Goal: Check status: Verify the current state of an ongoing process or item

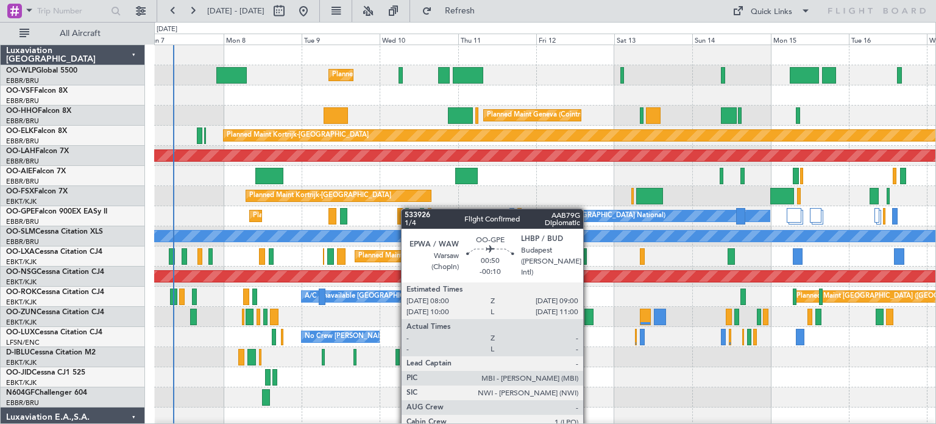
click at [406, 209] on div "Planned Maint Milan (Linate) Planned Maint Geneva ([GEOGRAPHIC_DATA]) Planned M…" at bounding box center [544, 417] width 781 height 744
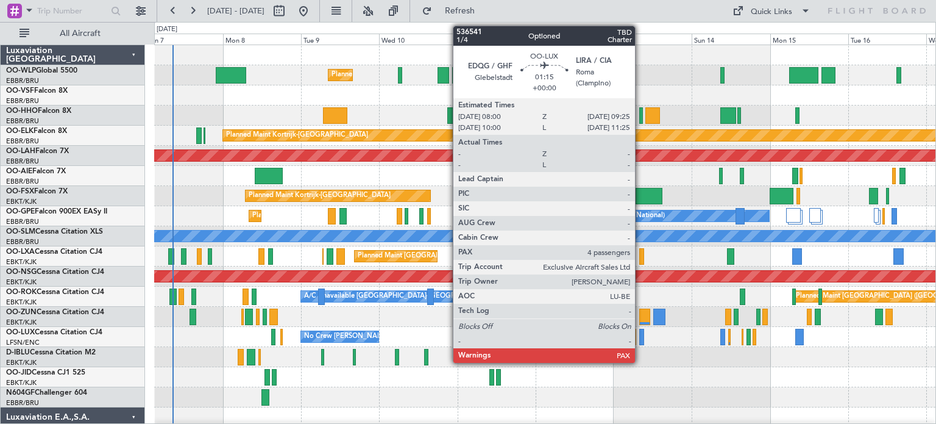
click at [640, 333] on div at bounding box center [641, 336] width 5 height 16
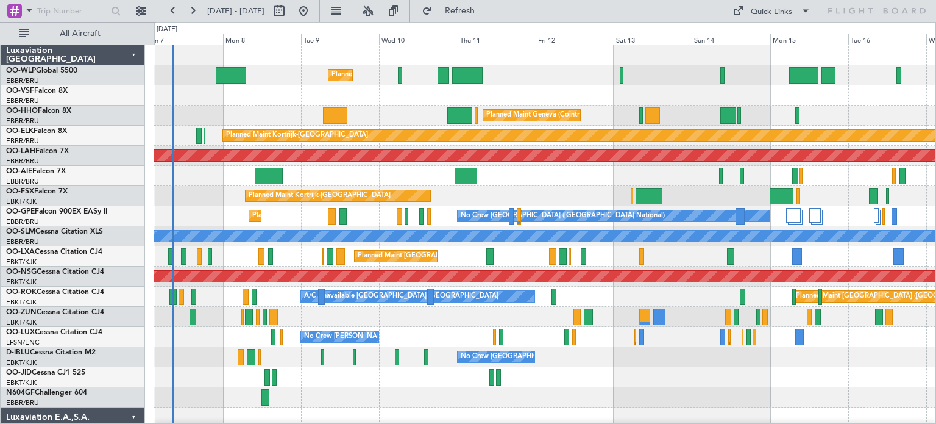
click at [591, 82] on div "Planned Maint Milan (Linate)" at bounding box center [544, 75] width 781 height 20
click at [486, 14] on span "Refresh" at bounding box center [459, 11] width 51 height 9
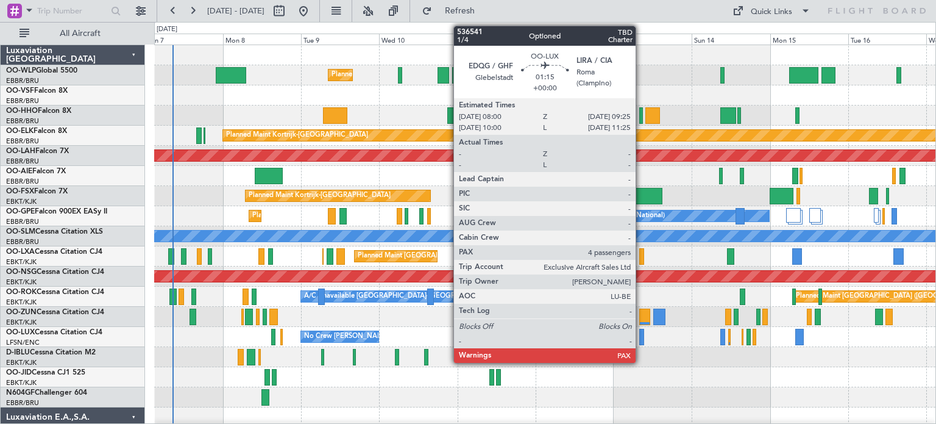
click at [641, 332] on div at bounding box center [641, 336] width 5 height 16
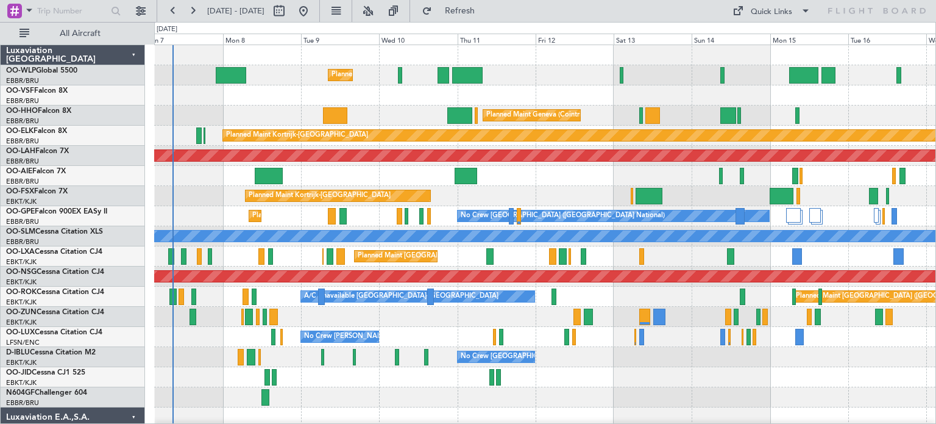
click at [597, 69] on div "Planned Maint Milan (Linate)" at bounding box center [544, 75] width 781 height 20
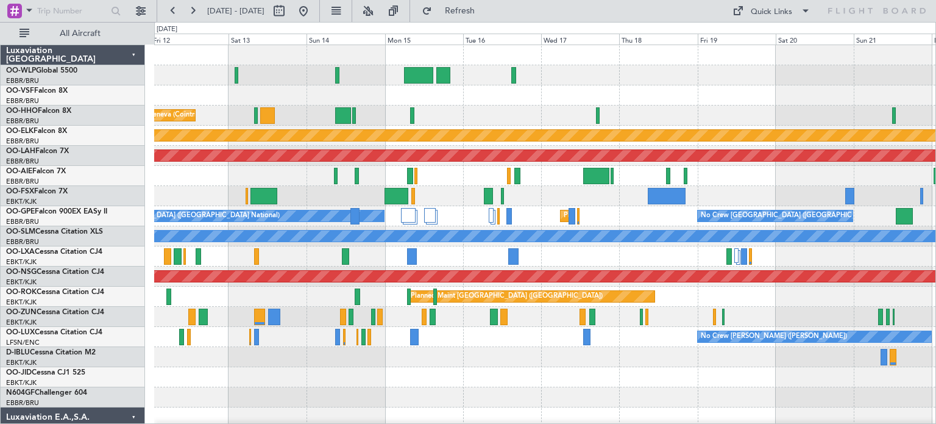
click at [469, 319] on div "Planned Maint Milan (Linate) Planned Maint Geneva ([GEOGRAPHIC_DATA]) Planned M…" at bounding box center [544, 407] width 781 height 724
click at [630, 88] on div at bounding box center [544, 95] width 781 height 20
click at [313, 7] on button at bounding box center [304, 11] width 20 height 20
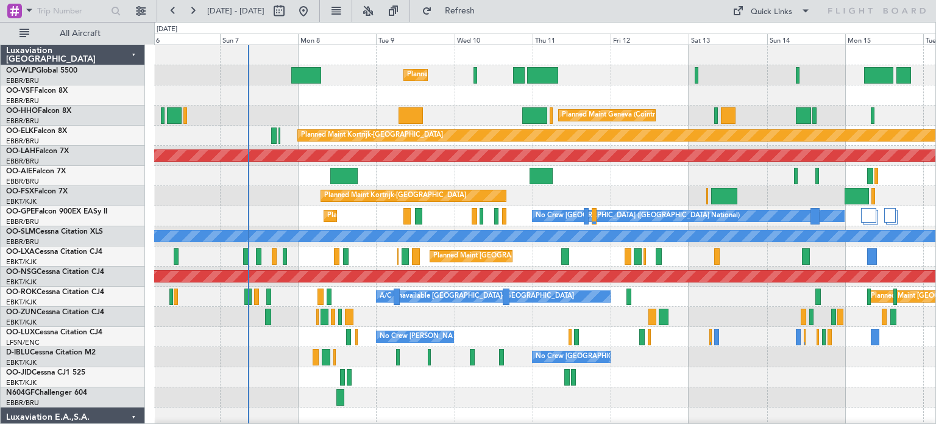
click at [311, 205] on div "Planned Maint Milan (Linate) Planned Maint Geneva ([GEOGRAPHIC_DATA]) Planned M…" at bounding box center [544, 417] width 781 height 744
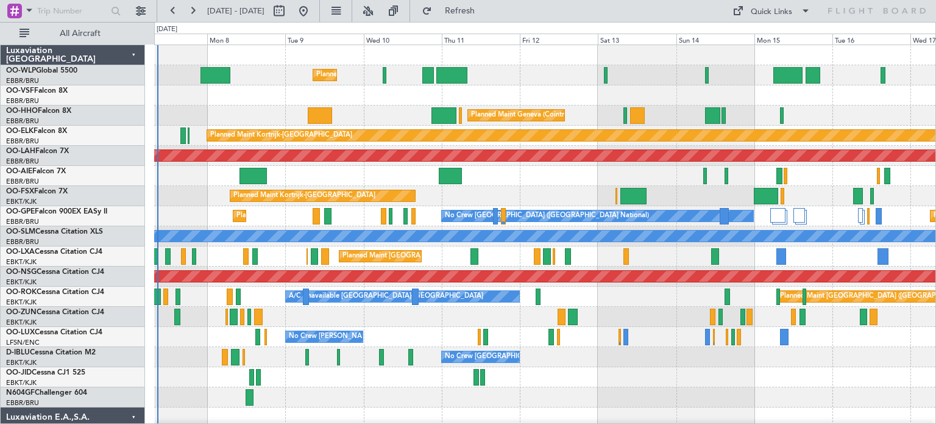
click at [619, 366] on div "No Crew [GEOGRAPHIC_DATA] ([GEOGRAPHIC_DATA] National)" at bounding box center [544, 357] width 781 height 20
click at [417, 192] on div "Planned Maint Kortrijk-[GEOGRAPHIC_DATA]" at bounding box center [544, 196] width 781 height 20
click at [674, 353] on div "No Crew [GEOGRAPHIC_DATA] ([GEOGRAPHIC_DATA] National)" at bounding box center [544, 357] width 781 height 20
click at [695, 382] on div at bounding box center [544, 377] width 781 height 20
click at [669, 253] on div "Planned Maint [GEOGRAPHIC_DATA] ([GEOGRAPHIC_DATA] National)" at bounding box center [544, 256] width 781 height 20
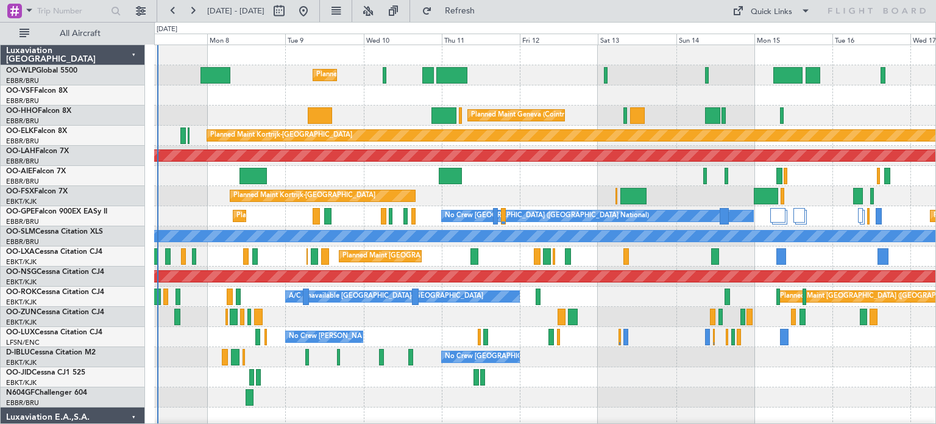
click at [542, 186] on div "Planned Maint Kortrijk-[GEOGRAPHIC_DATA]" at bounding box center [544, 196] width 781 height 20
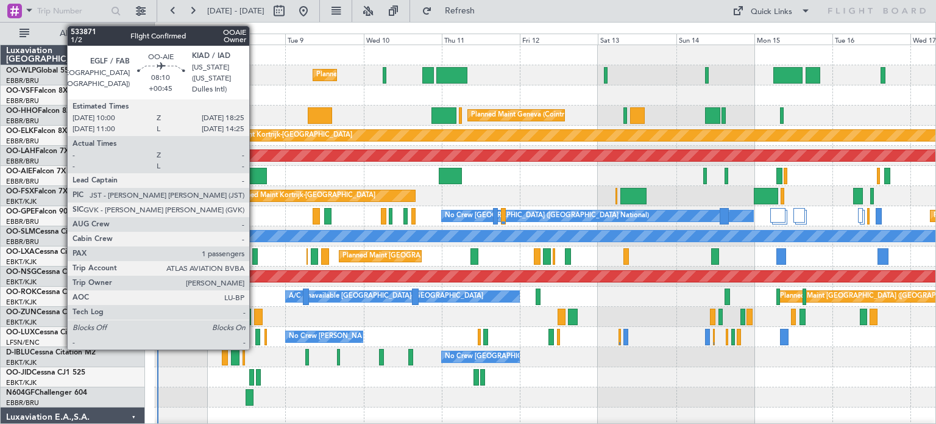
click at [255, 175] on div at bounding box center [252, 176] width 27 height 16
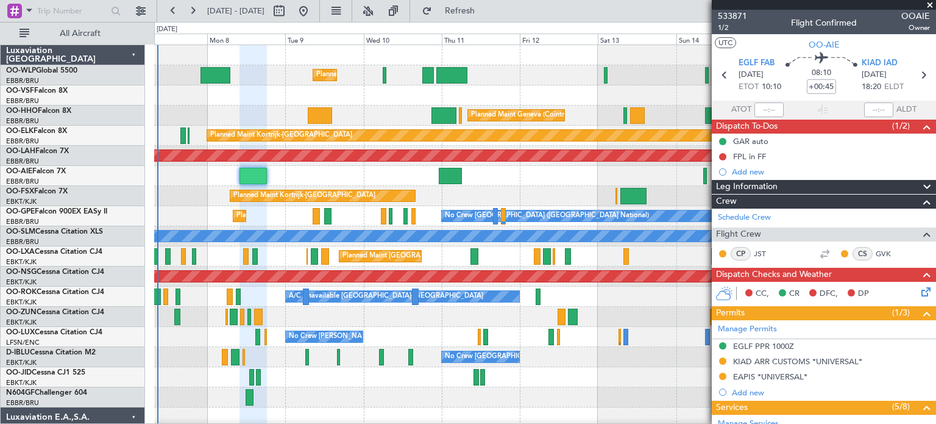
click at [931, 4] on span at bounding box center [930, 5] width 12 height 11
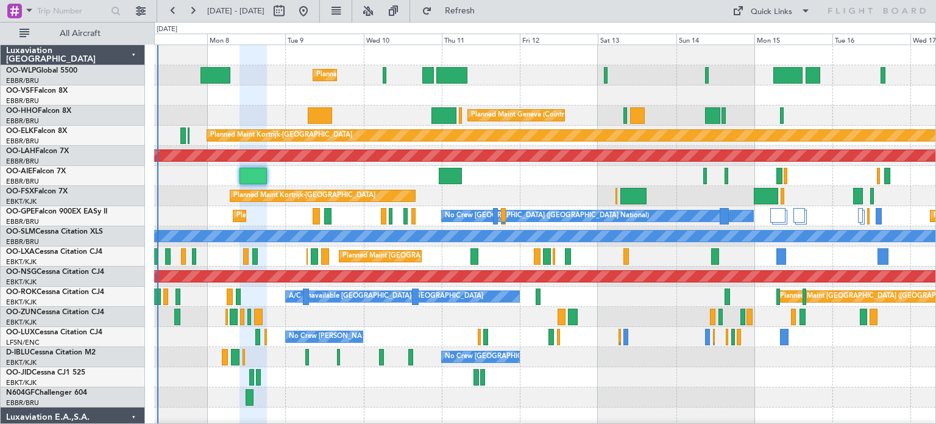
type input "0"
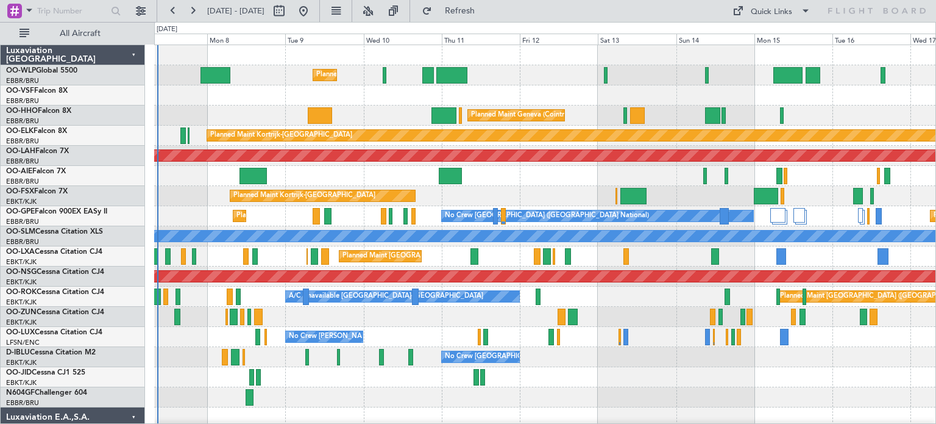
click at [548, 86] on div at bounding box center [544, 95] width 781 height 20
click at [251, 95] on div at bounding box center [544, 95] width 781 height 20
